Goal: Check status: Check status

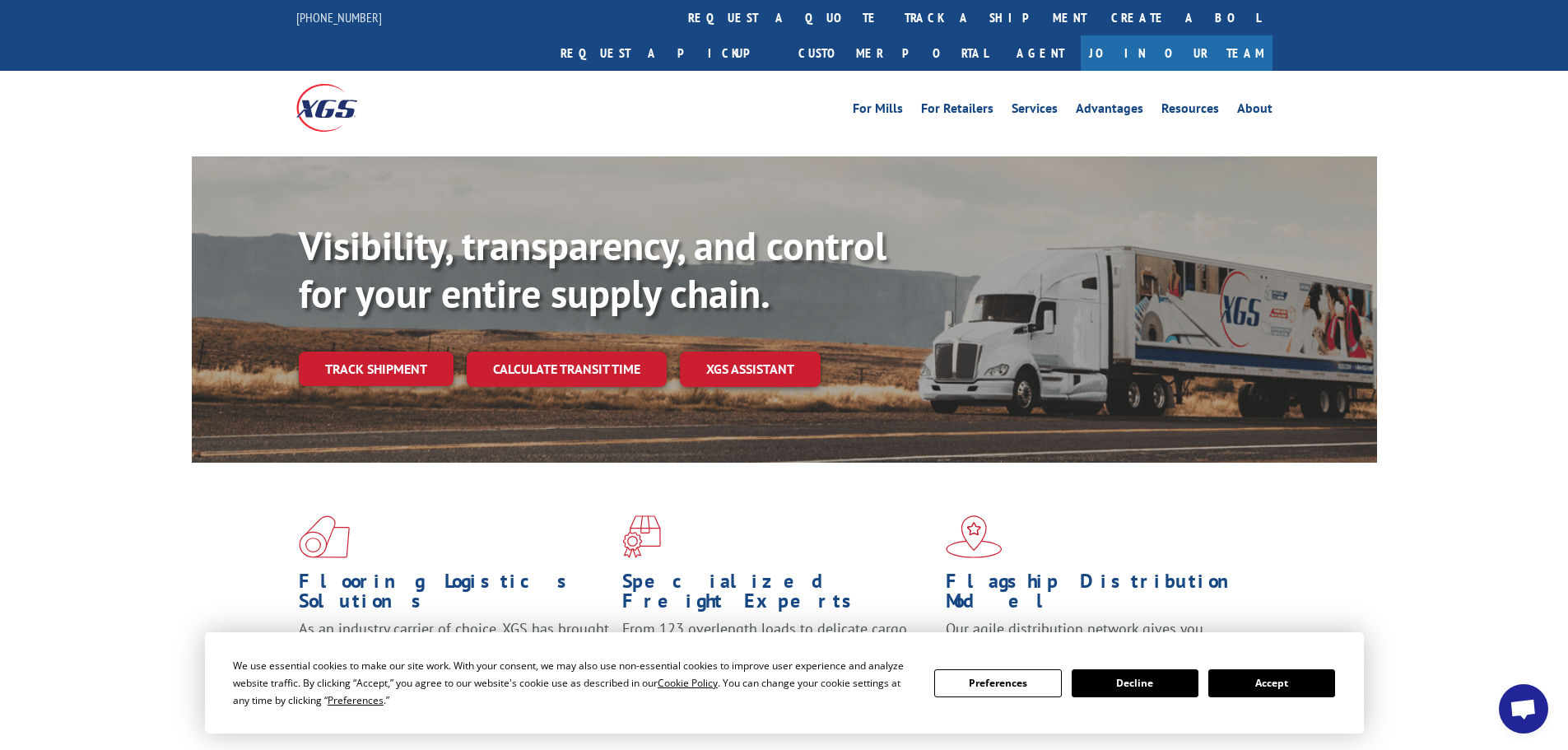
click at [1261, 680] on button "Accept" at bounding box center [1272, 683] width 127 height 28
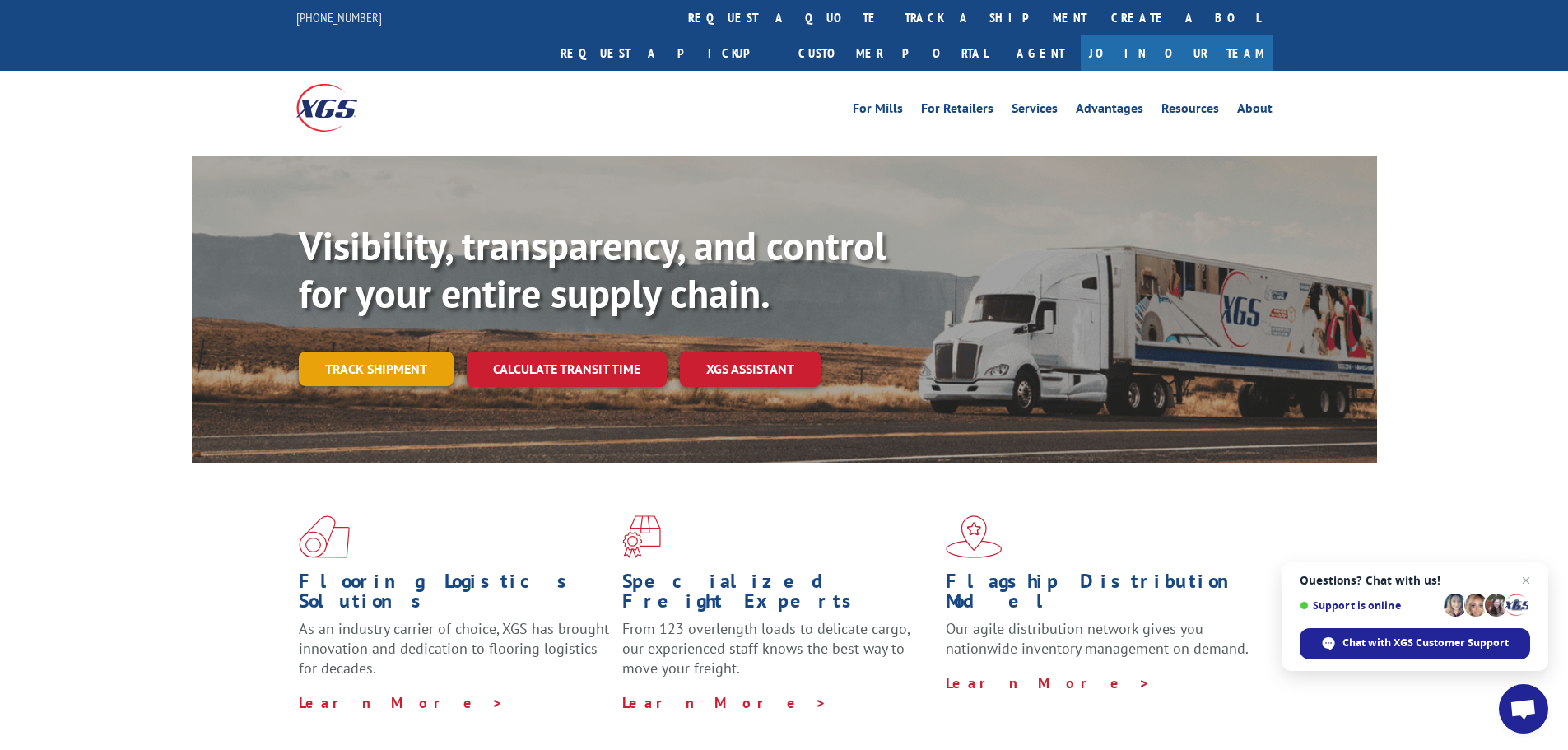
click at [377, 351] on link "Track shipment" at bounding box center [375, 369] width 155 height 35
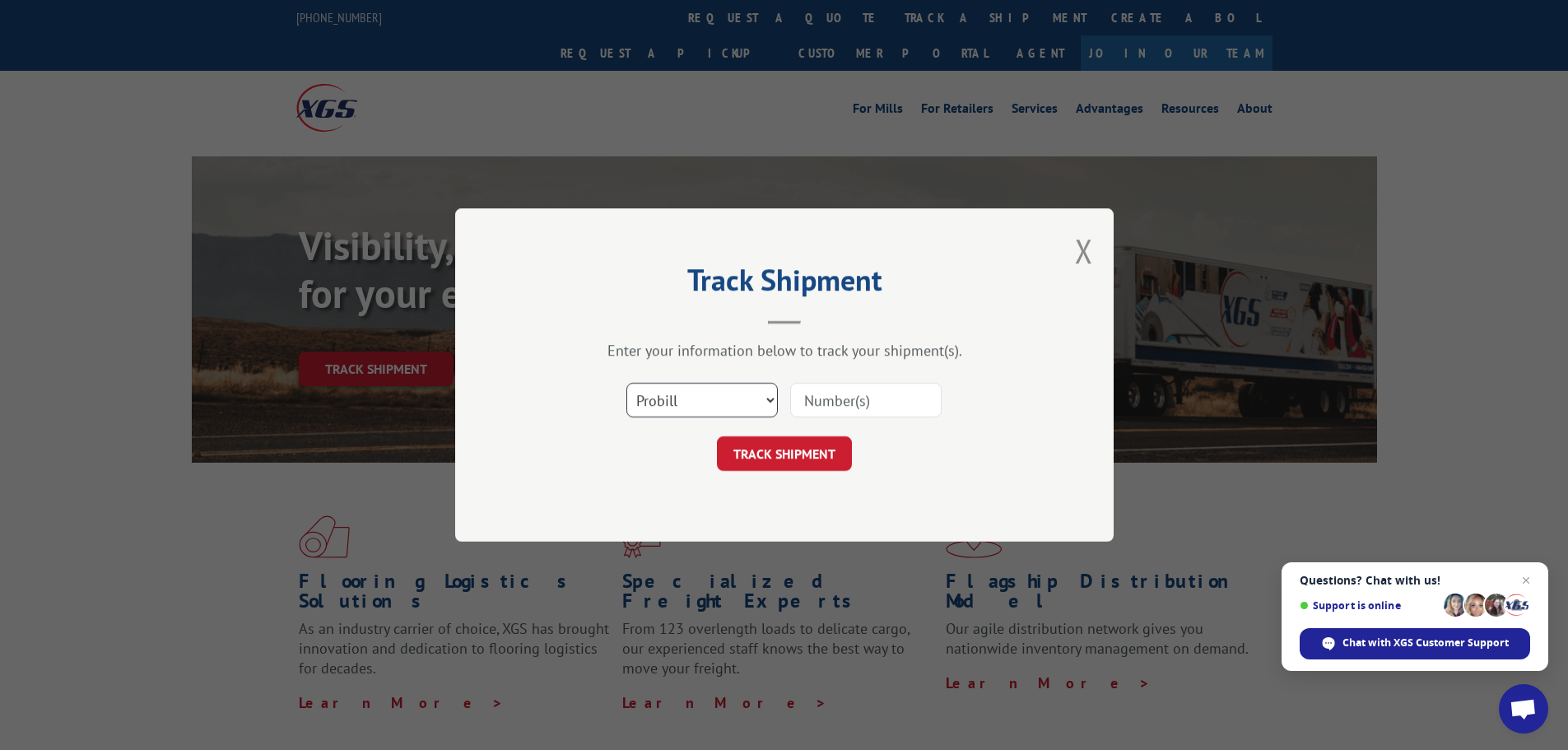
click at [709, 397] on select "Select category... Probill BOL PO" at bounding box center [702, 401] width 151 height 35
select select "bol"
click at [627, 383] on select "Select category... Probill BOL PO" at bounding box center [702, 401] width 151 height 35
click at [876, 406] on input at bounding box center [865, 401] width 151 height 35
paste input "5992085"
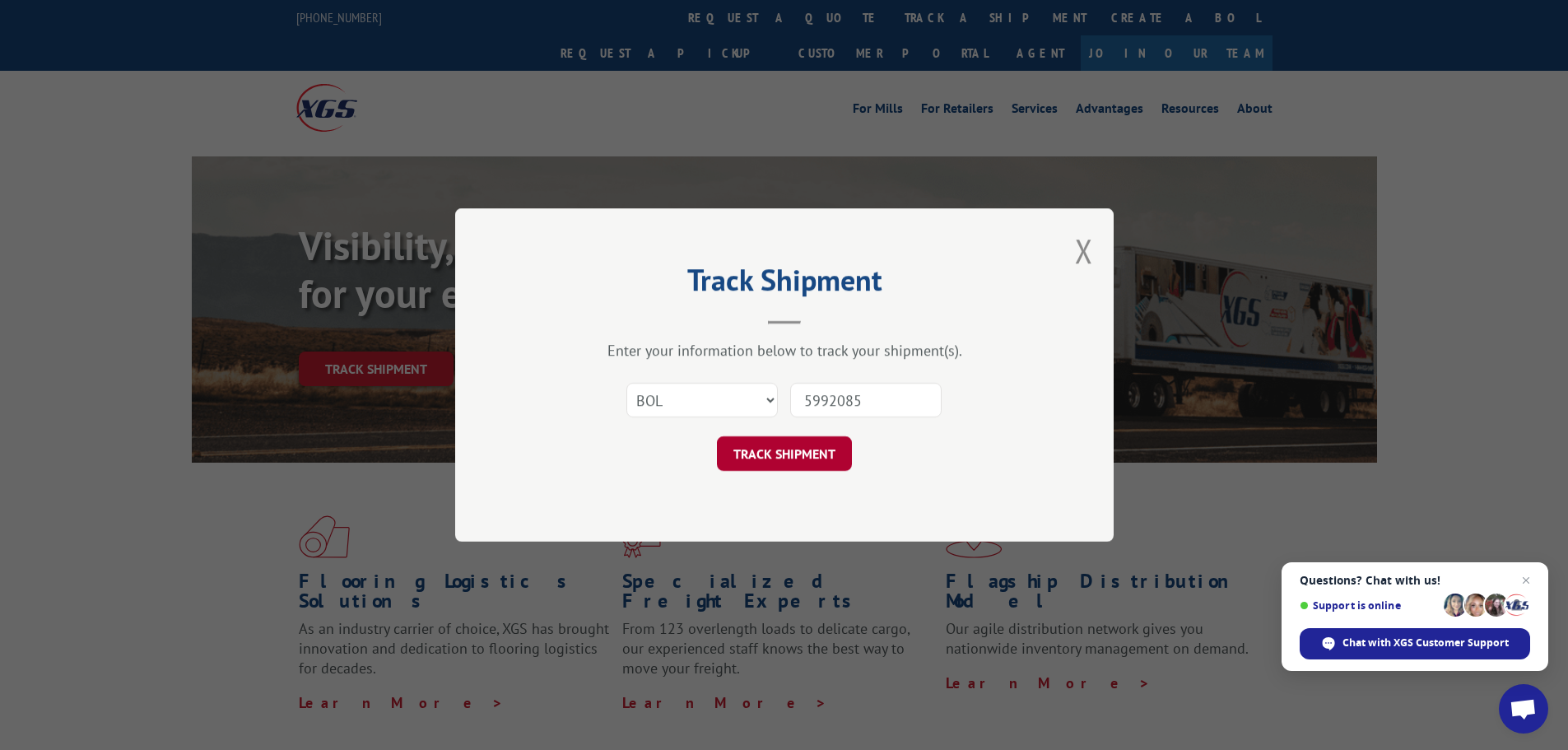
type input "5992085"
click at [752, 450] on button "TRACK SHIPMENT" at bounding box center [784, 453] width 135 height 35
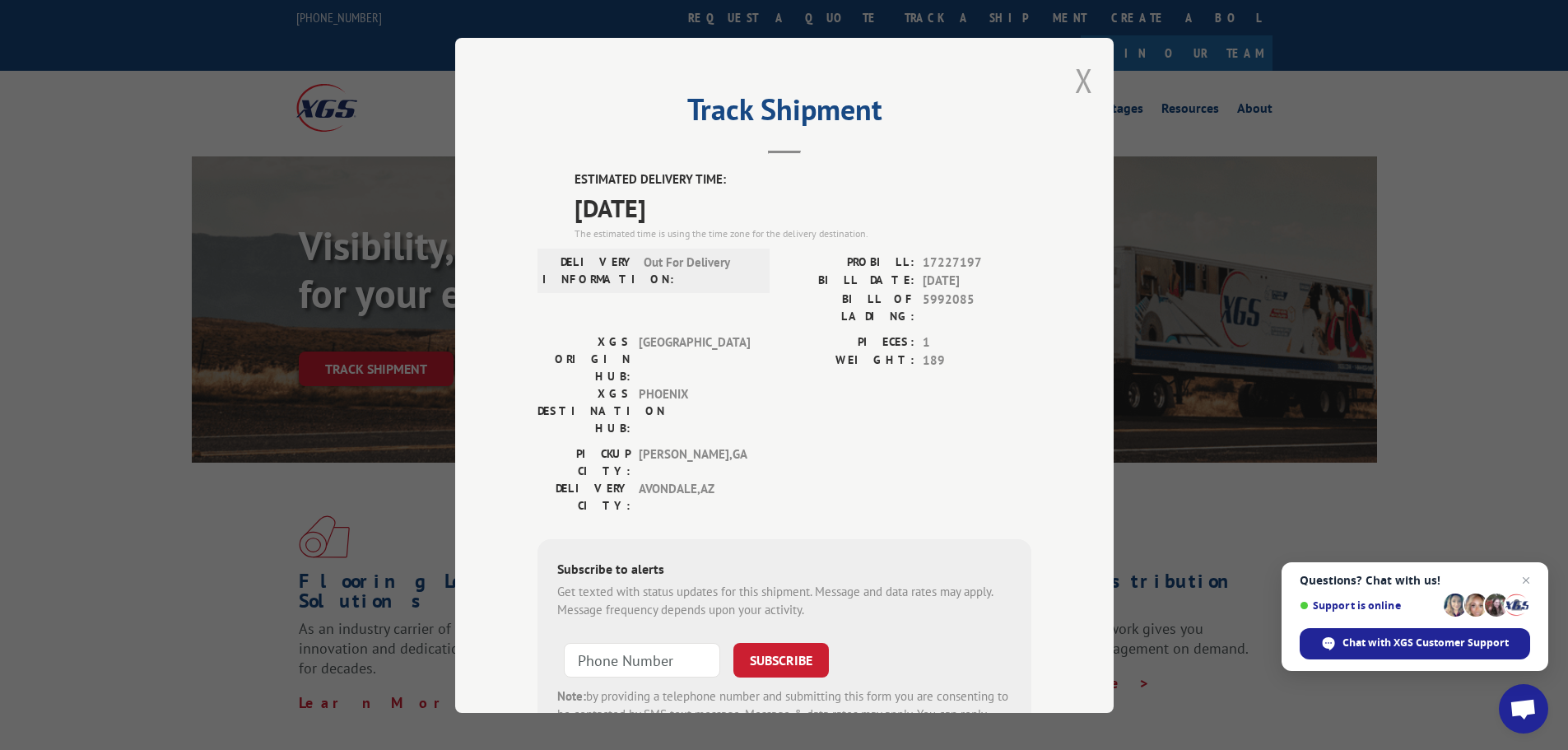
click at [1075, 76] on button "Close modal" at bounding box center [1084, 80] width 18 height 43
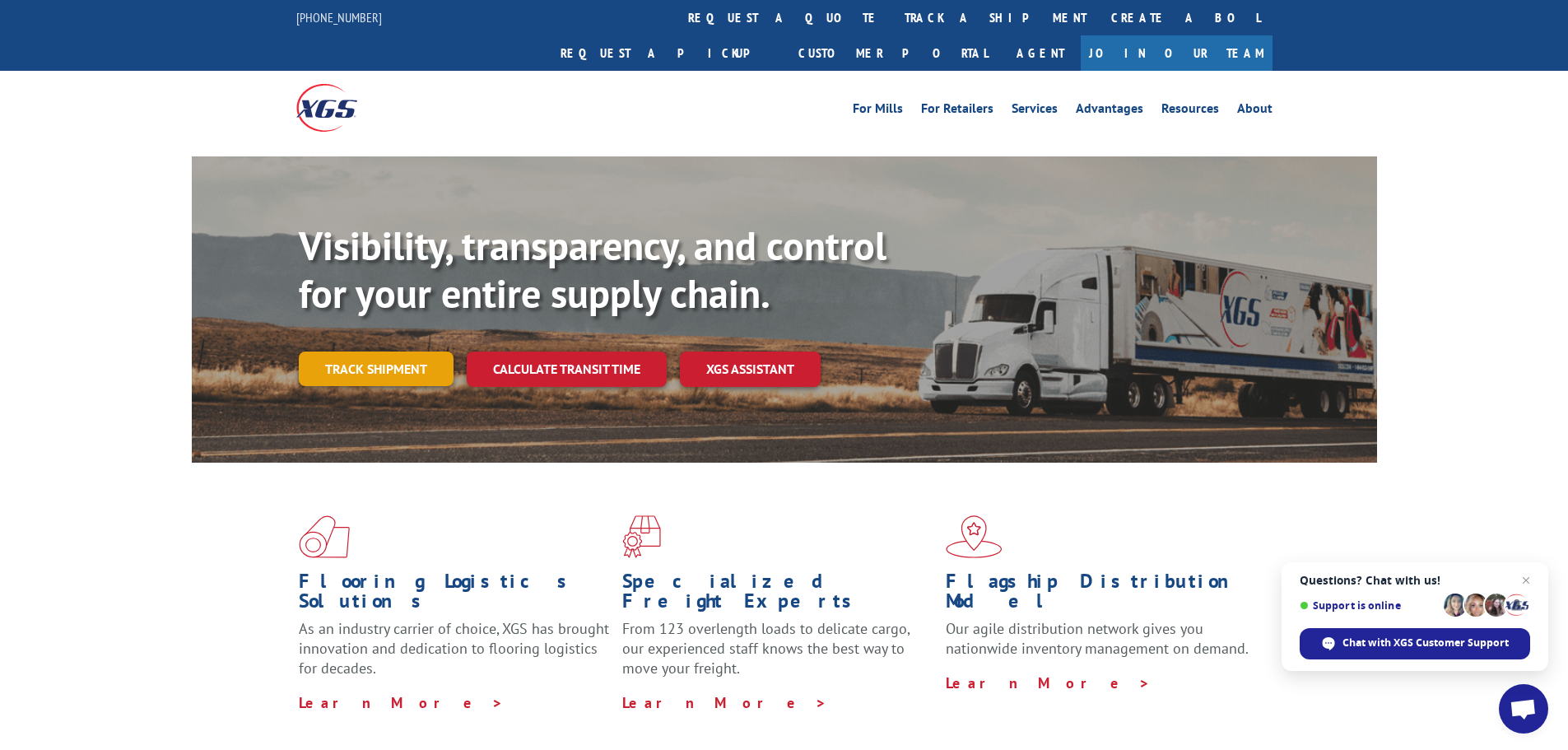
click at [347, 351] on link "Track shipment" at bounding box center [375, 369] width 155 height 35
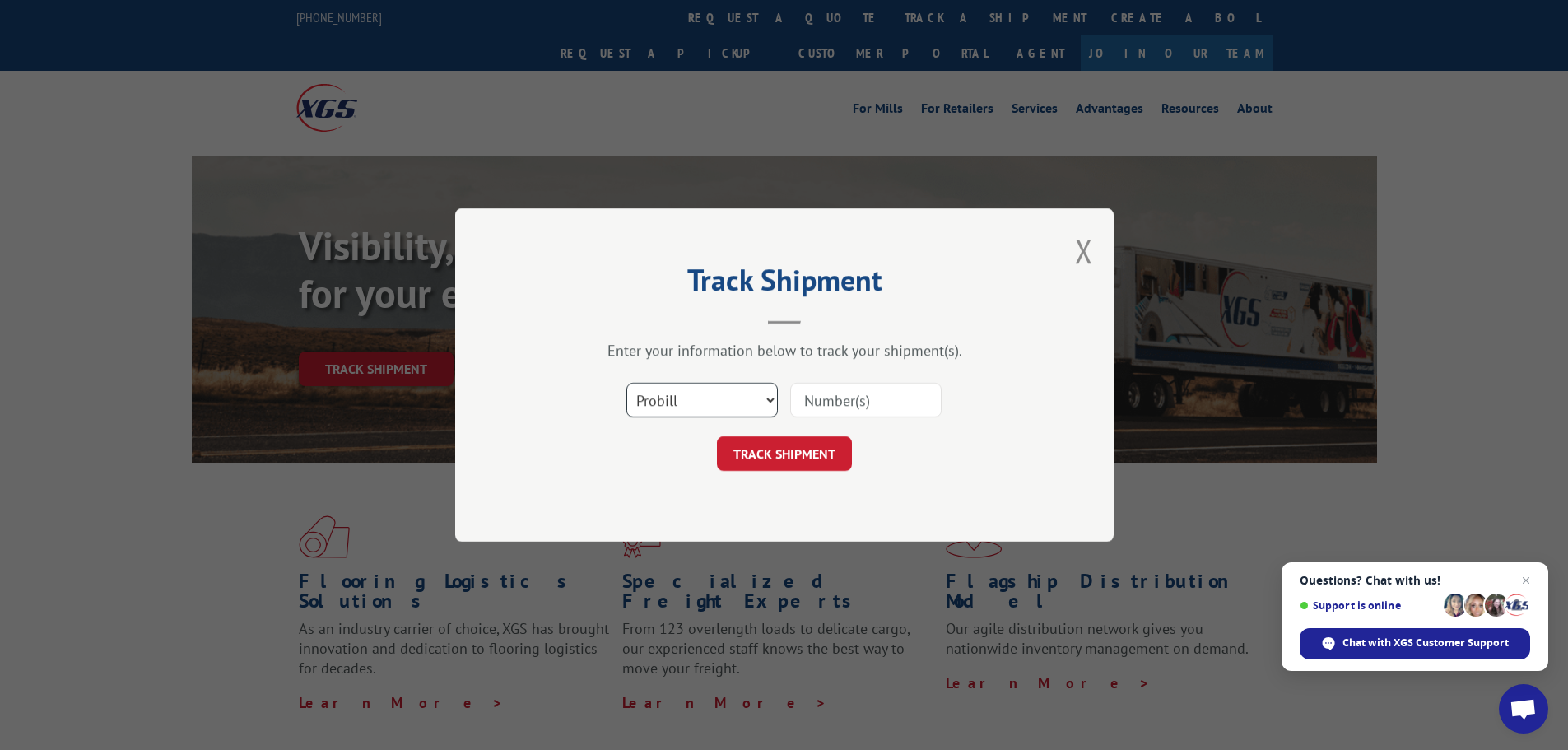
click at [698, 407] on select "Select category... Probill BOL PO" at bounding box center [702, 401] width 151 height 35
select select "bol"
click at [627, 383] on select "Select category... Probill BOL PO" at bounding box center [702, 401] width 151 height 35
click at [876, 400] on input at bounding box center [865, 401] width 151 height 35
paste input "6009793"
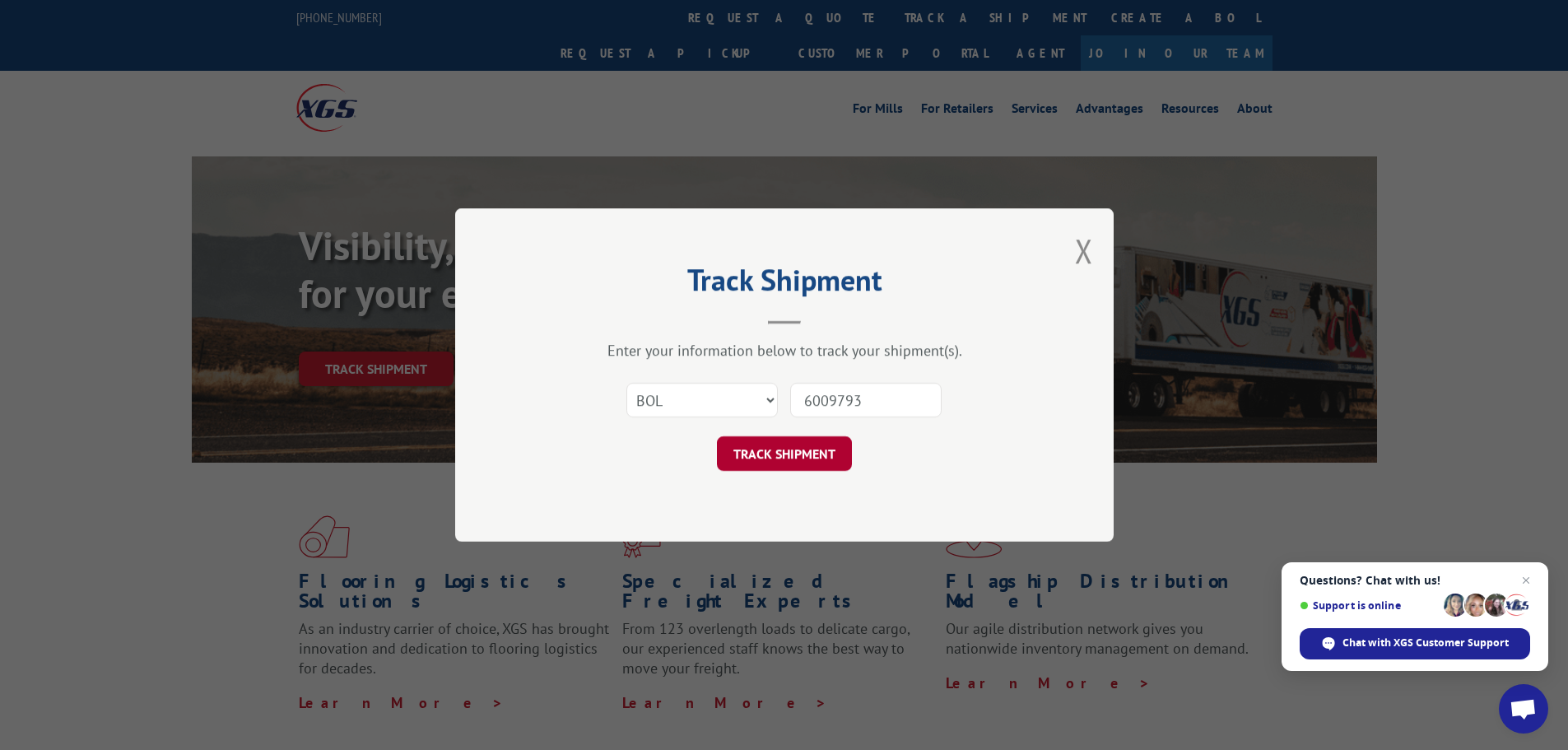
type input "6009793"
click at [749, 453] on button "TRACK SHIPMENT" at bounding box center [784, 453] width 135 height 35
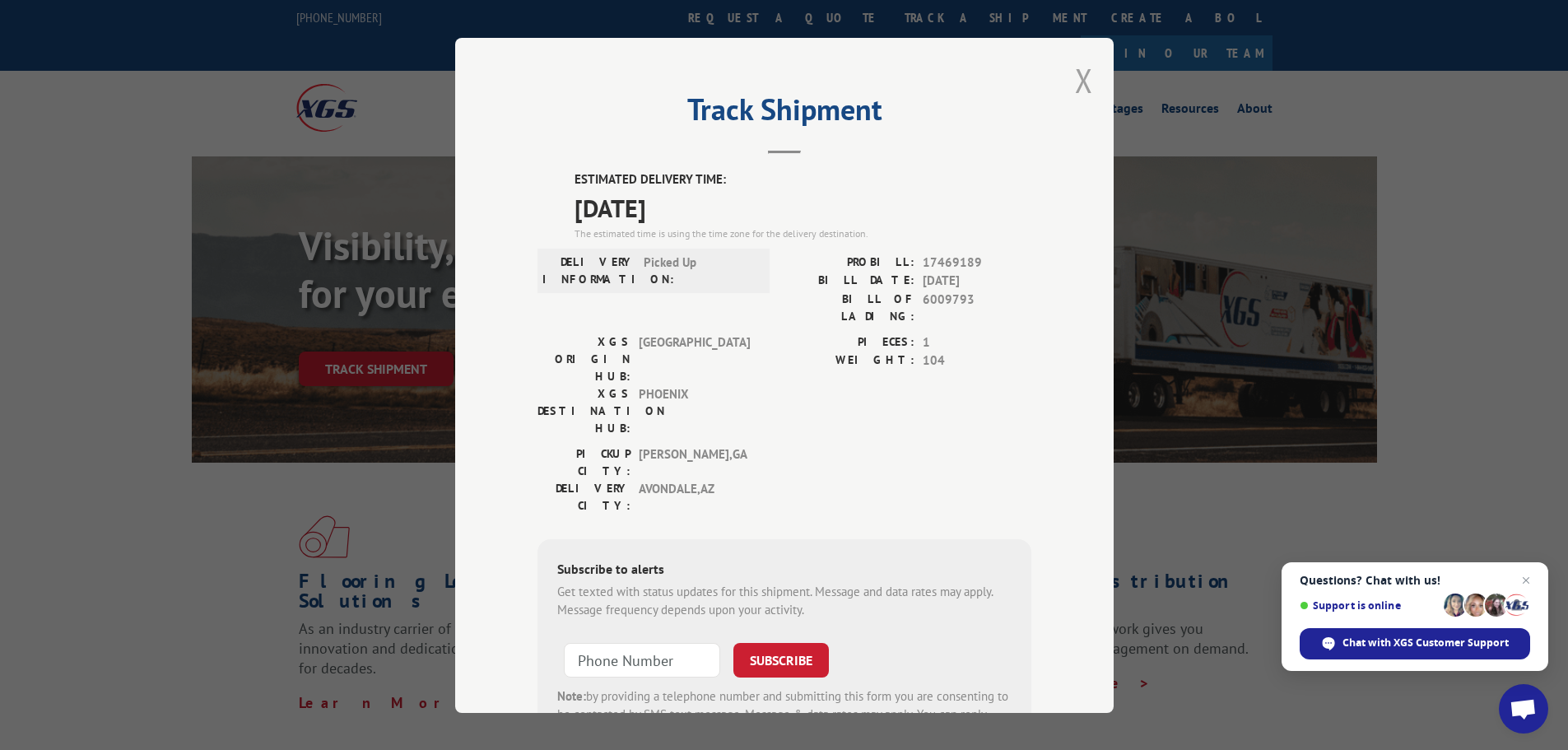
click at [1077, 83] on button "Close modal" at bounding box center [1084, 80] width 18 height 43
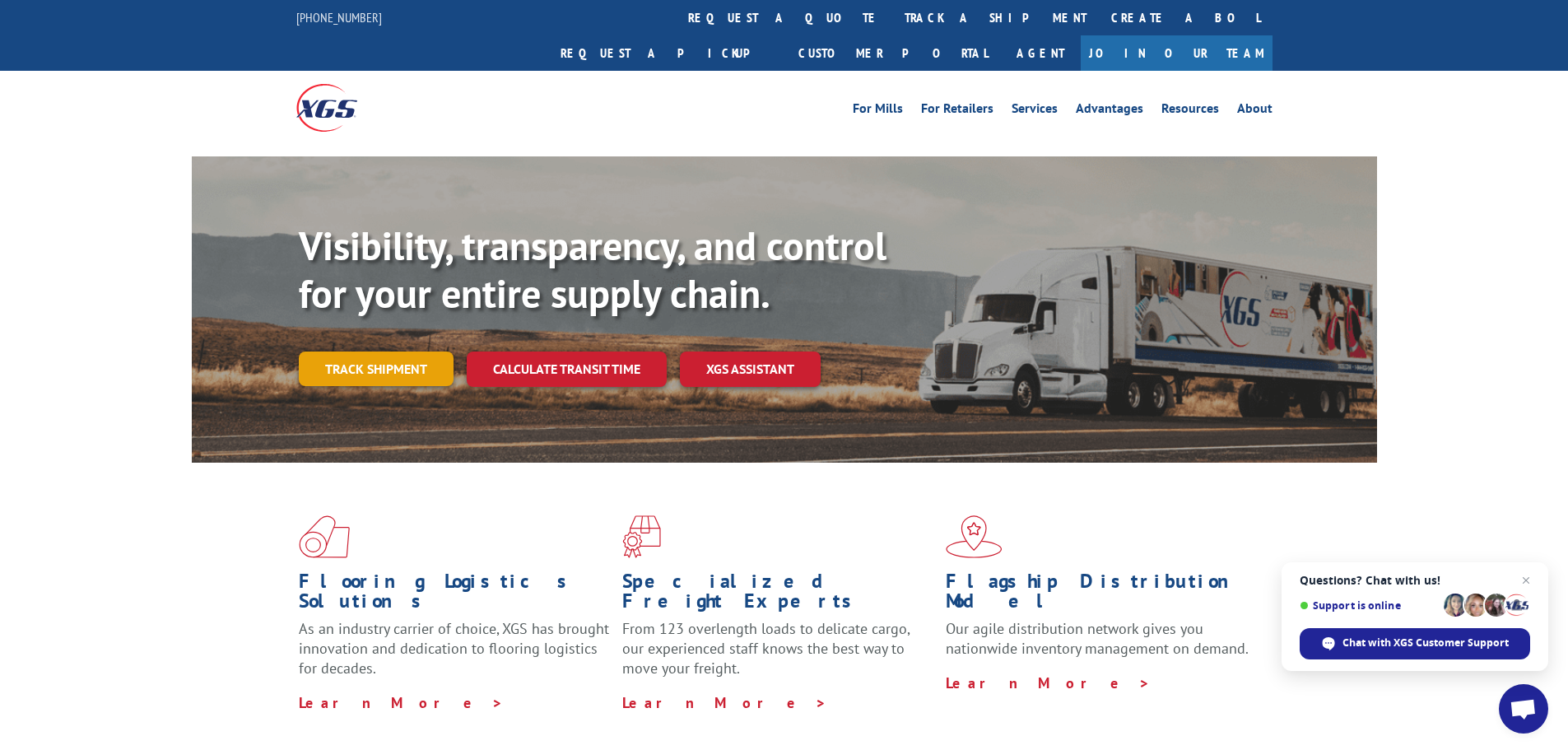
click at [346, 351] on link "Track shipment" at bounding box center [375, 369] width 155 height 35
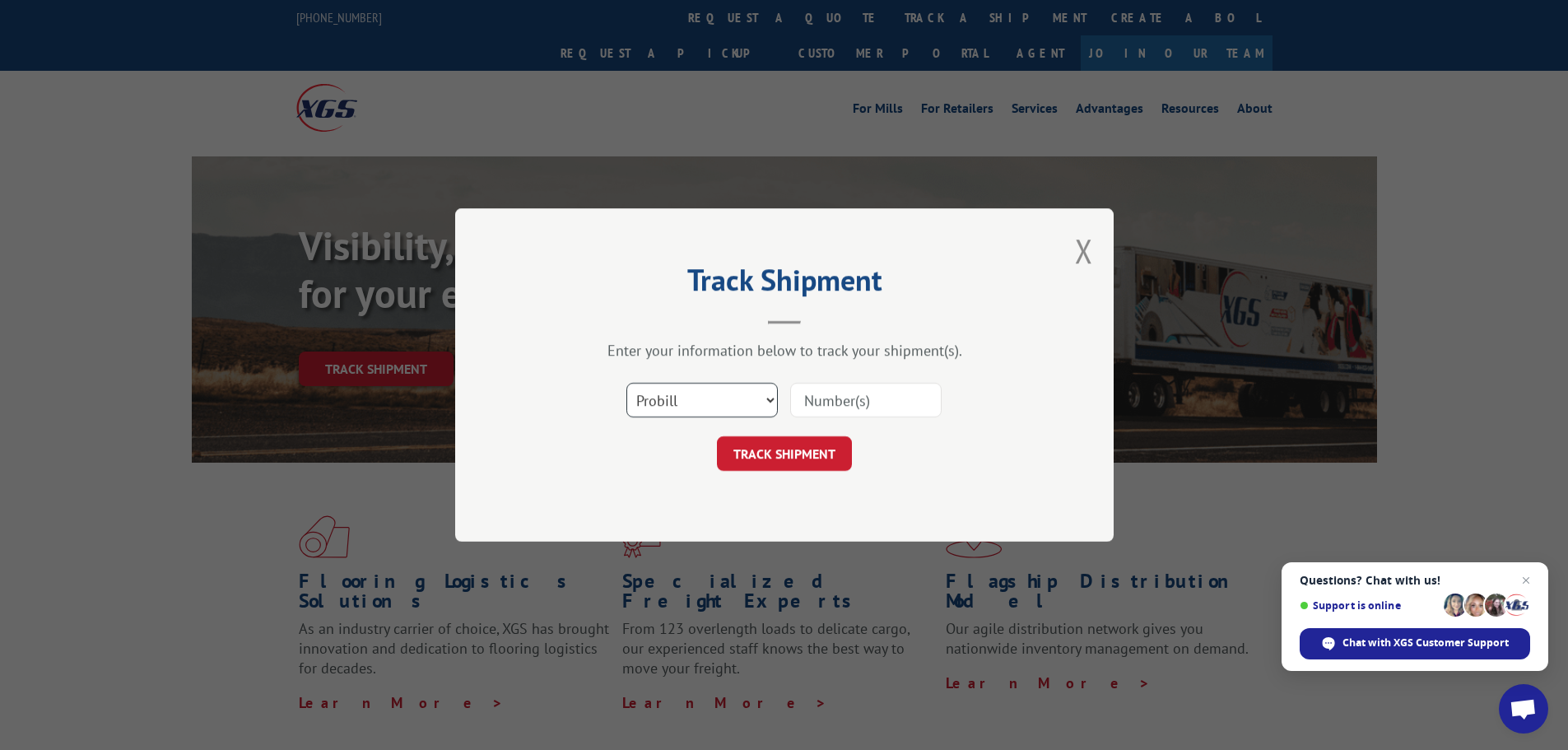
click at [657, 396] on select "Select category... Probill BOL PO" at bounding box center [702, 401] width 151 height 35
select select "bol"
click at [627, 383] on select "Select category... Probill BOL PO" at bounding box center [702, 401] width 151 height 35
click at [858, 400] on input at bounding box center [865, 401] width 151 height 35
paste input "440340"
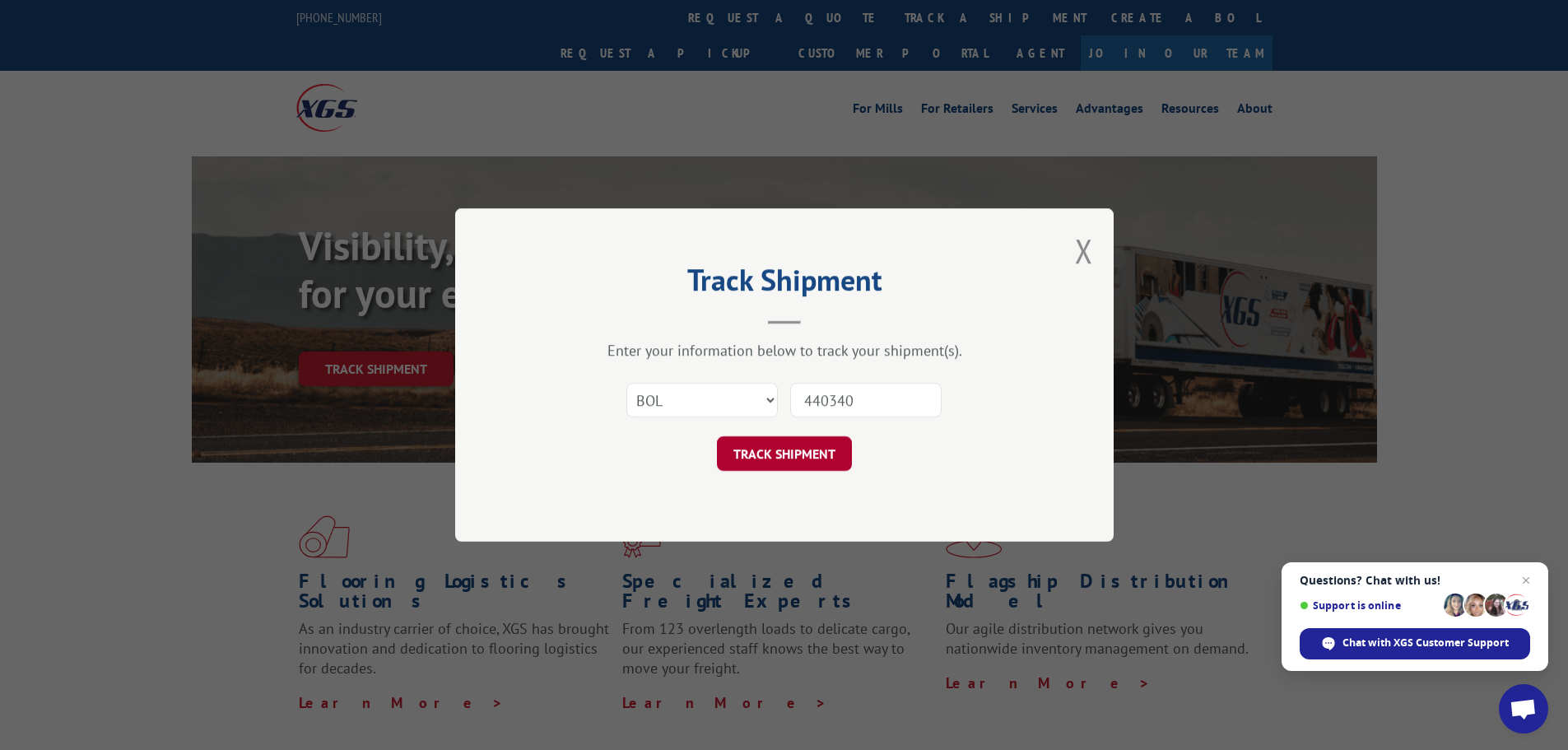
type input "440340"
click at [749, 462] on button "TRACK SHIPMENT" at bounding box center [784, 453] width 135 height 35
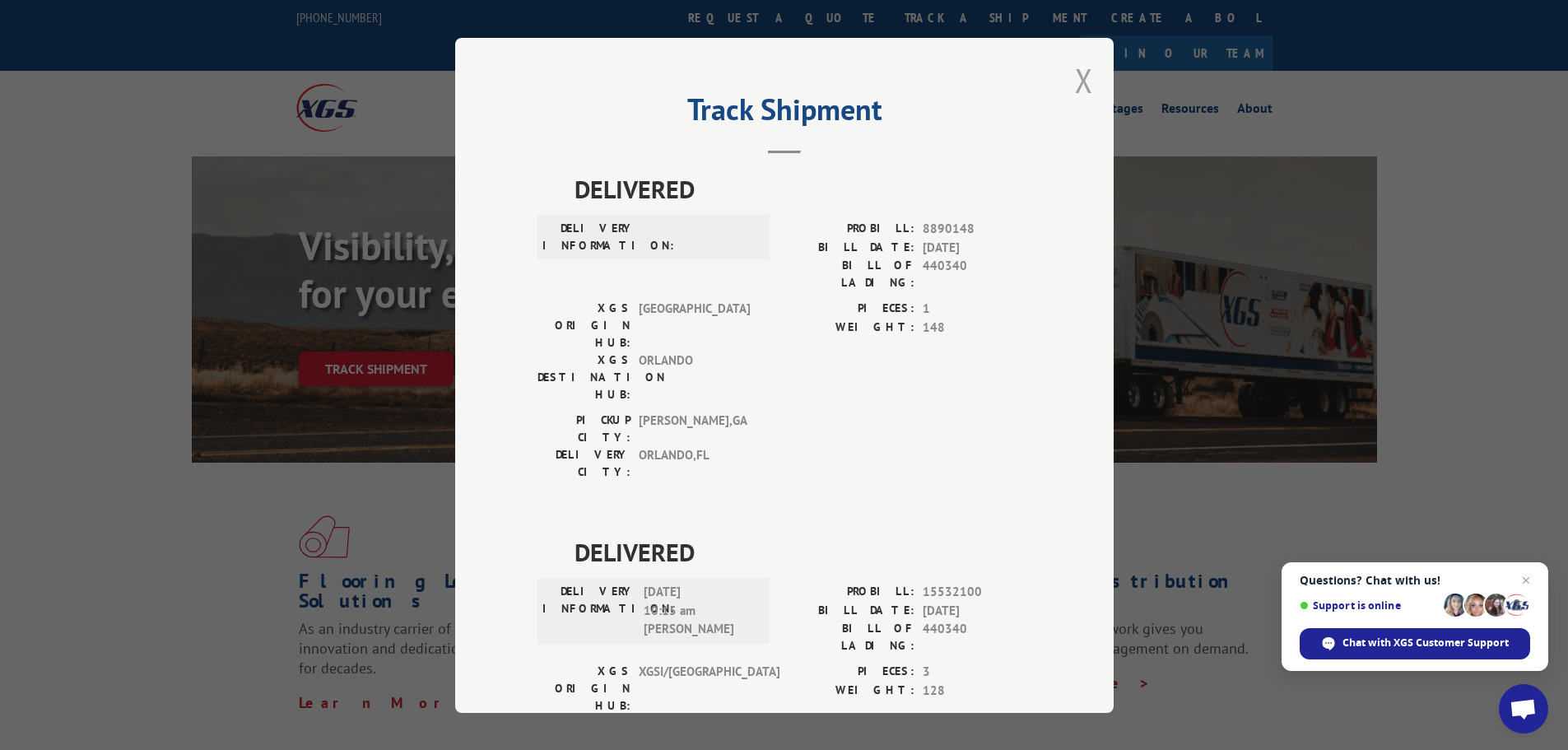
click at [1079, 82] on button "Close modal" at bounding box center [1084, 80] width 18 height 43
